Goal: Information Seeking & Learning: Learn about a topic

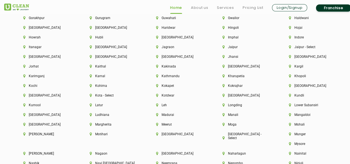
scroll to position [1323, 0]
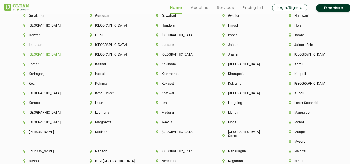
click at [36, 56] on li "[GEOGRAPHIC_DATA]" at bounding box center [47, 55] width 48 height 4
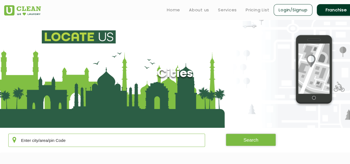
click at [118, 136] on input "text" at bounding box center [106, 140] width 197 height 13
type input "[GEOGRAPHIC_DATA]"
click at [239, 137] on button "Search" at bounding box center [251, 140] width 50 height 12
click at [254, 139] on button "Search" at bounding box center [251, 140] width 50 height 12
click at [250, 9] on link "Pricing List" at bounding box center [258, 10] width 24 height 7
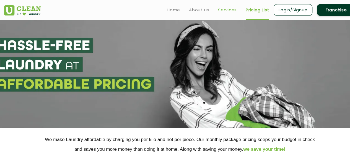
click at [226, 10] on link "Services" at bounding box center [227, 10] width 19 height 7
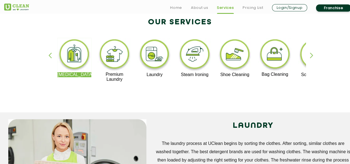
scroll to position [122, 0]
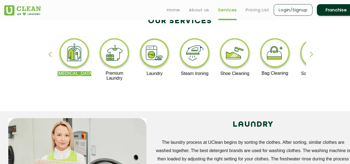
click at [69, 56] on img at bounding box center [74, 54] width 34 height 34
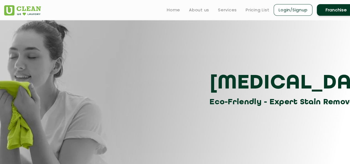
scroll to position [122, 0]
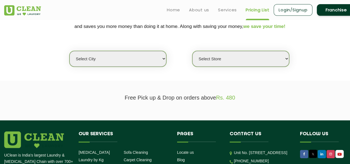
scroll to position [122, 0]
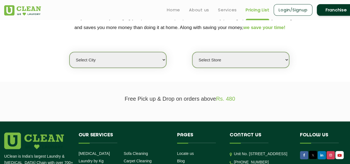
click at [159, 57] on select "Select city [GEOGRAPHIC_DATA] [GEOGRAPHIC_DATA] [GEOGRAPHIC_DATA] [GEOGRAPHIC_D…" at bounding box center [117, 60] width 97 height 16
select select "68"
click at [69, 52] on select "Select city [GEOGRAPHIC_DATA] [GEOGRAPHIC_DATA] [GEOGRAPHIC_DATA] [GEOGRAPHIC_D…" at bounding box center [117, 60] width 97 height 16
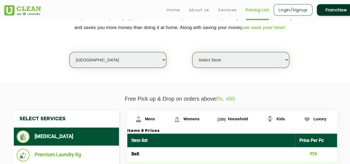
click at [266, 56] on select "Select Store [GEOGRAPHIC_DATA] UClean Talab Tillo UClean Janipur UClean Channi …" at bounding box center [240, 60] width 97 height 16
select select "586"
click at [192, 52] on select "Select Store [GEOGRAPHIC_DATA] UClean Talab Tillo UClean Janipur UClean Channi …" at bounding box center [240, 60] width 97 height 16
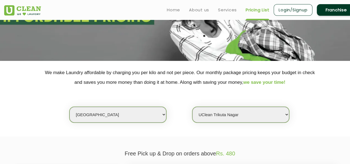
scroll to position [0, 0]
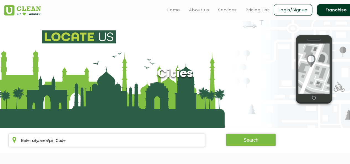
scroll to position [954, 0]
